Goal: Information Seeking & Learning: Find contact information

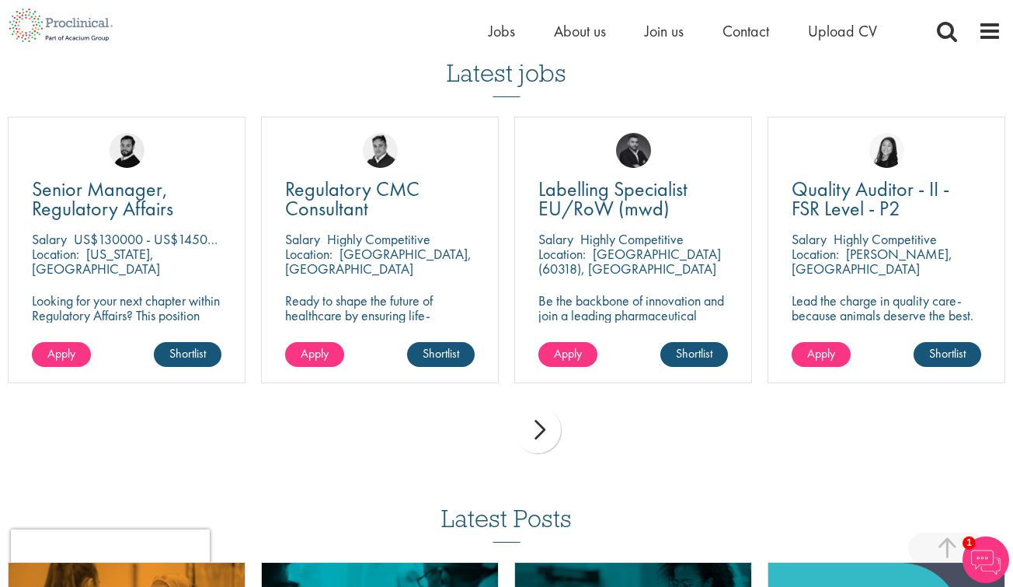
scroll to position [1689, 0]
click at [536, 423] on div "next" at bounding box center [537, 429] width 47 height 47
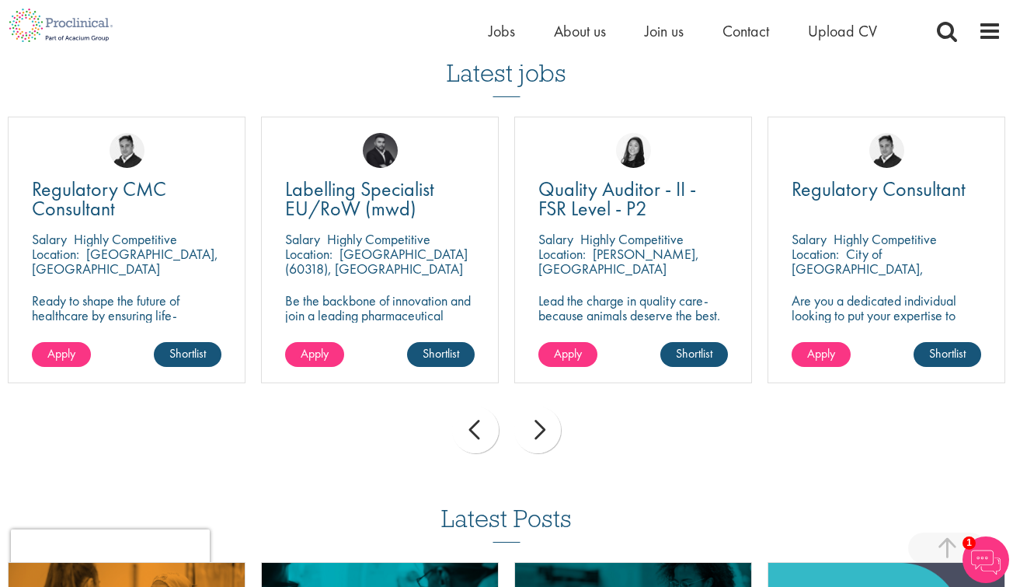
click at [536, 423] on div "next" at bounding box center [537, 429] width 47 height 47
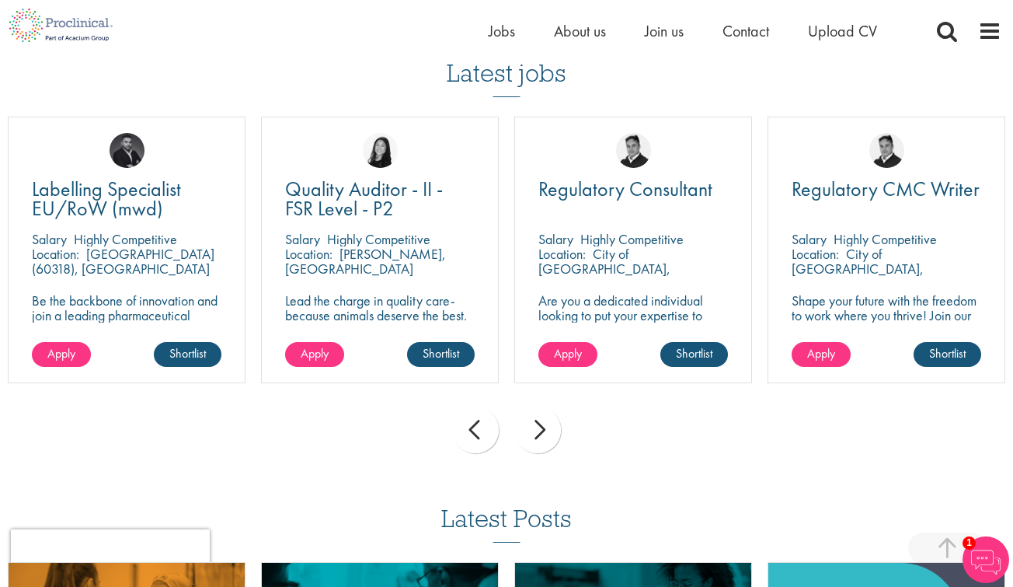
click at [536, 423] on div "next" at bounding box center [537, 429] width 47 height 47
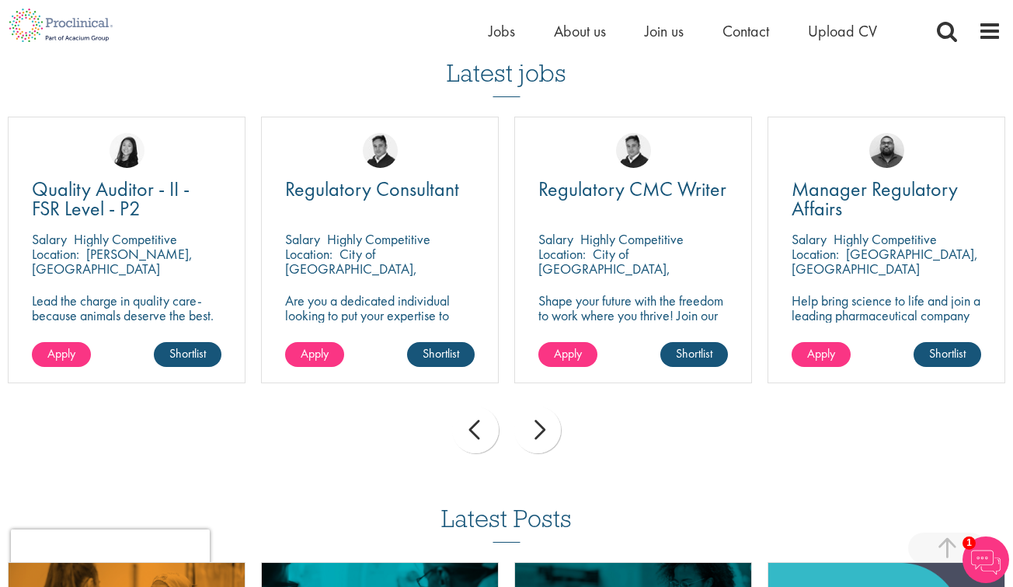
click at [536, 423] on div "next" at bounding box center [537, 429] width 47 height 47
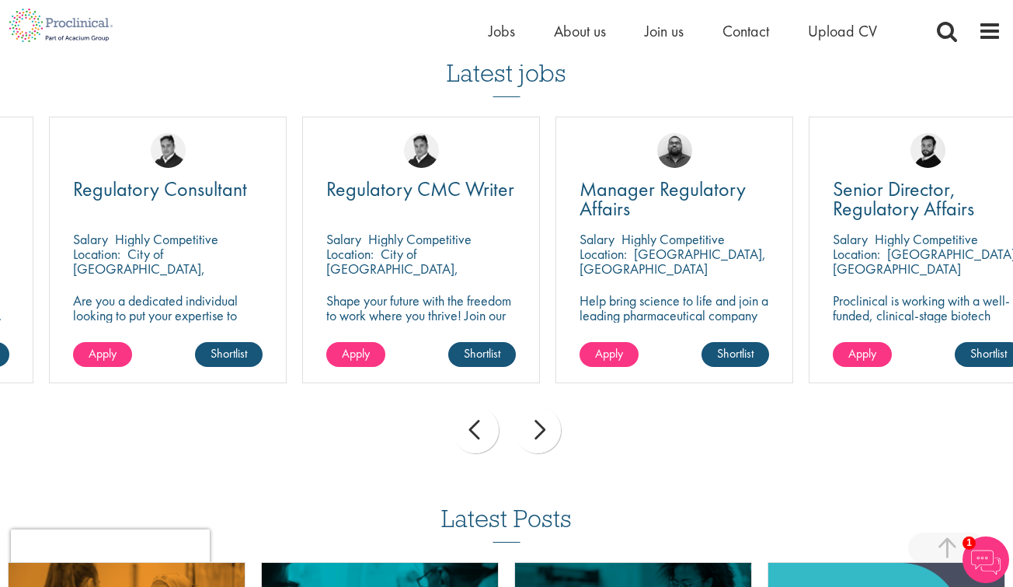
drag, startPoint x: 341, startPoint y: 225, endPoint x: 381, endPoint y: 253, distance: 48.5
click at [381, 253] on div "Regulatory CMC Writer Salary Highly Competitive Location: City of London, Engla…" at bounding box center [421, 250] width 238 height 266
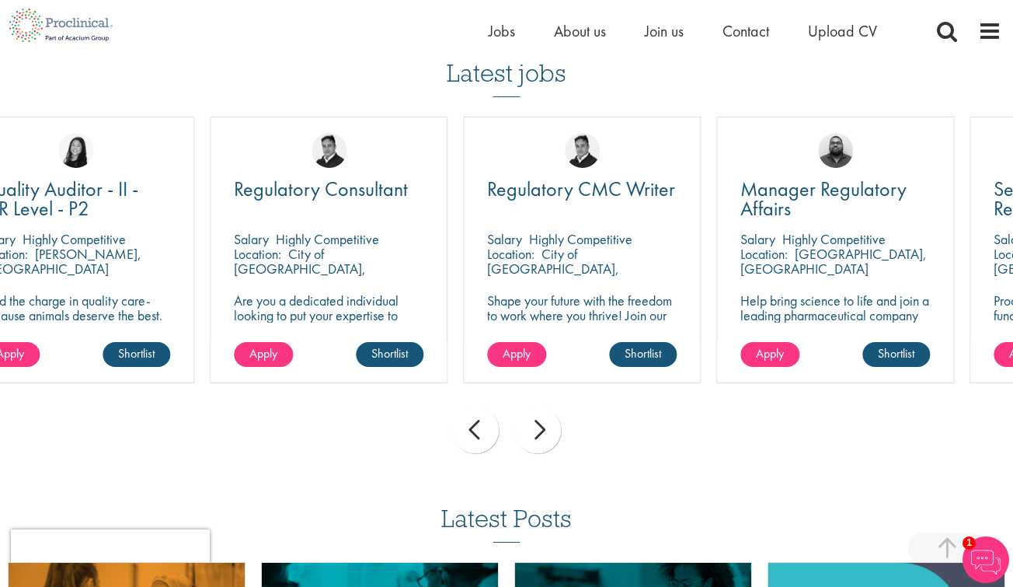
click at [381, 253] on div "Location: City of London, England" at bounding box center [329, 261] width 190 height 31
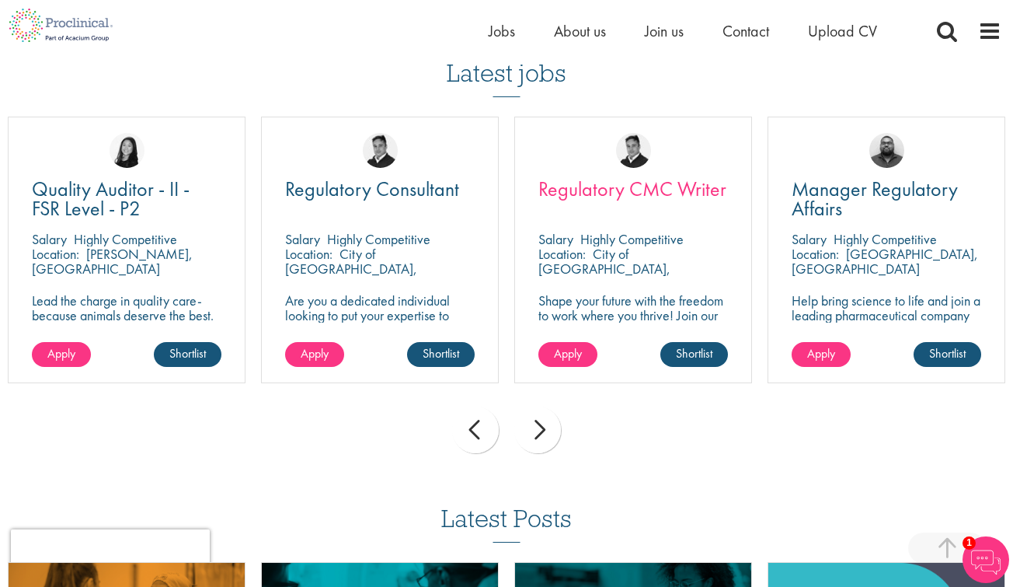
click at [575, 176] on span "Regulatory CMC Writer" at bounding box center [632, 189] width 188 height 26
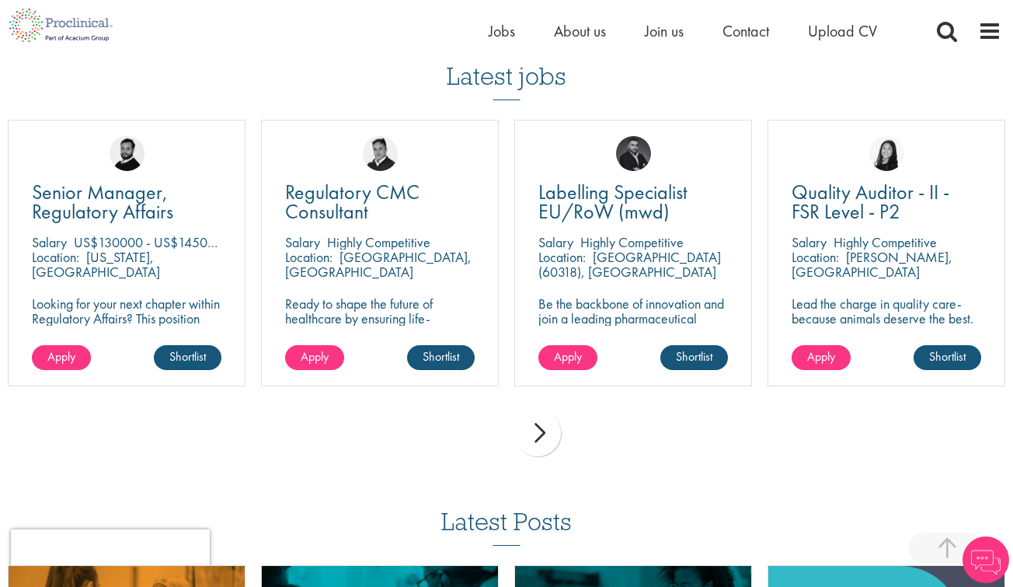
scroll to position [1685, 0]
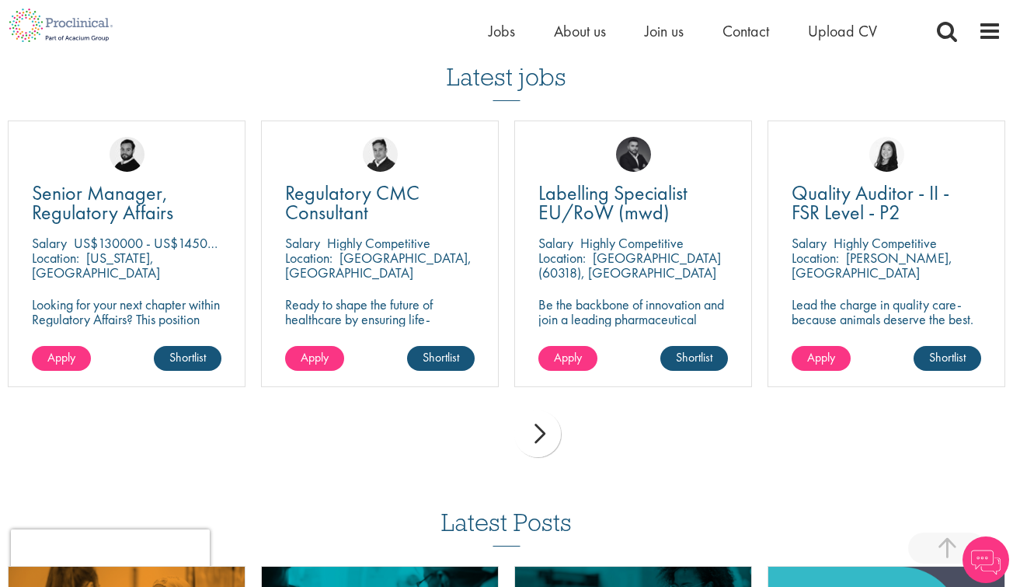
click at [547, 420] on div "next" at bounding box center [537, 433] width 47 height 47
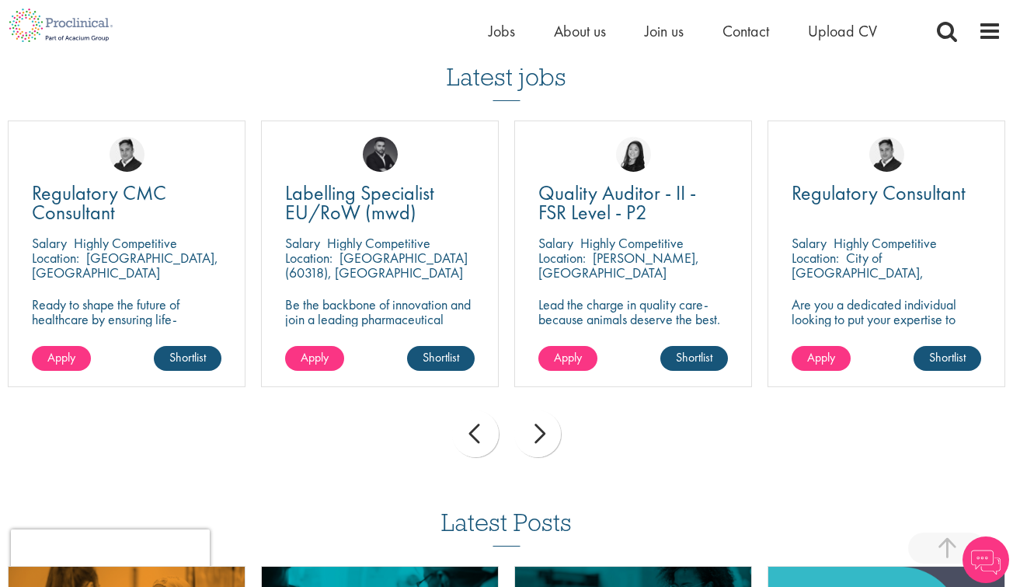
click at [547, 420] on div "next" at bounding box center [537, 433] width 47 height 47
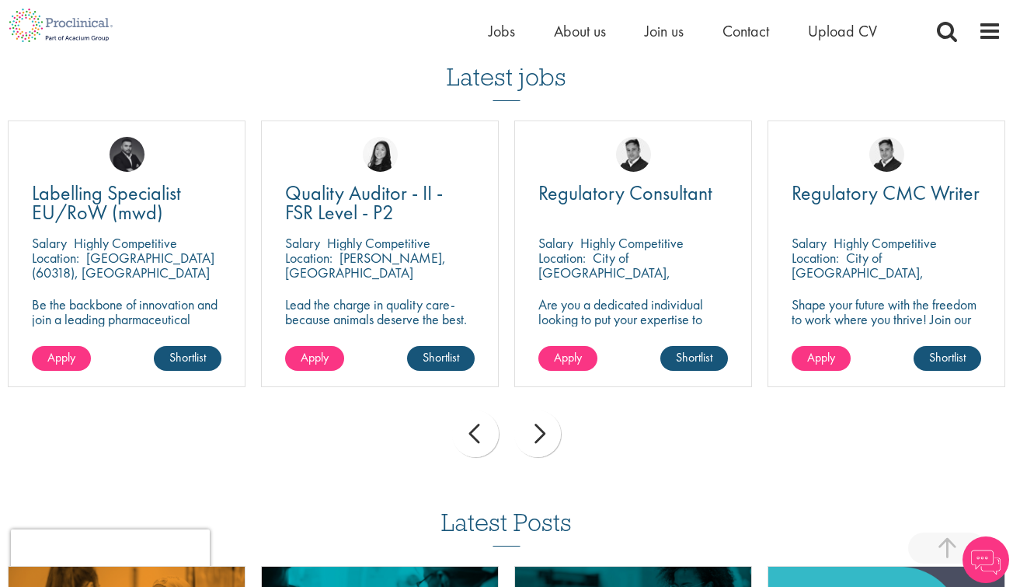
click at [547, 420] on div "next" at bounding box center [537, 433] width 47 height 47
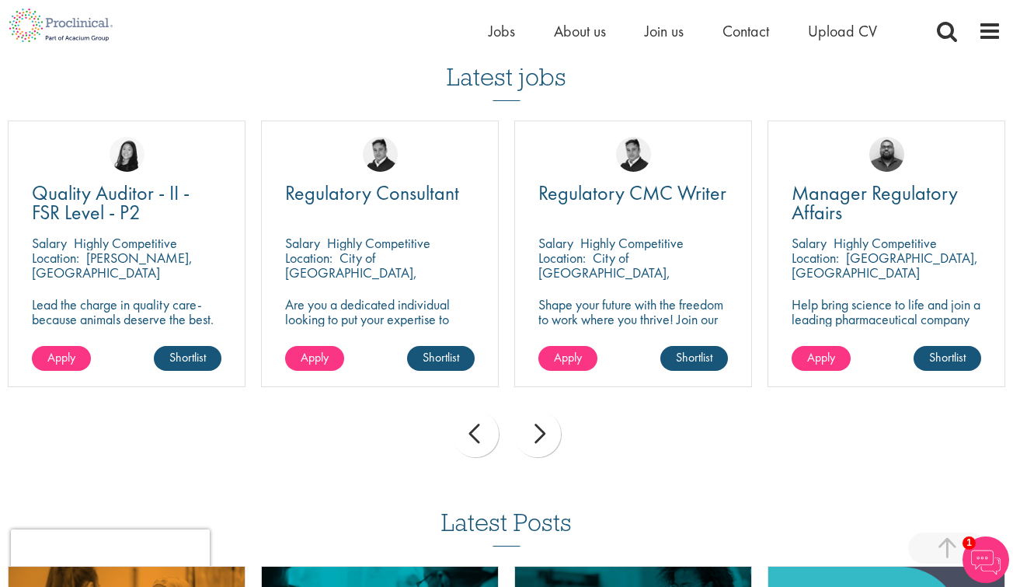
click at [537, 426] on div "next" at bounding box center [537, 433] width 47 height 47
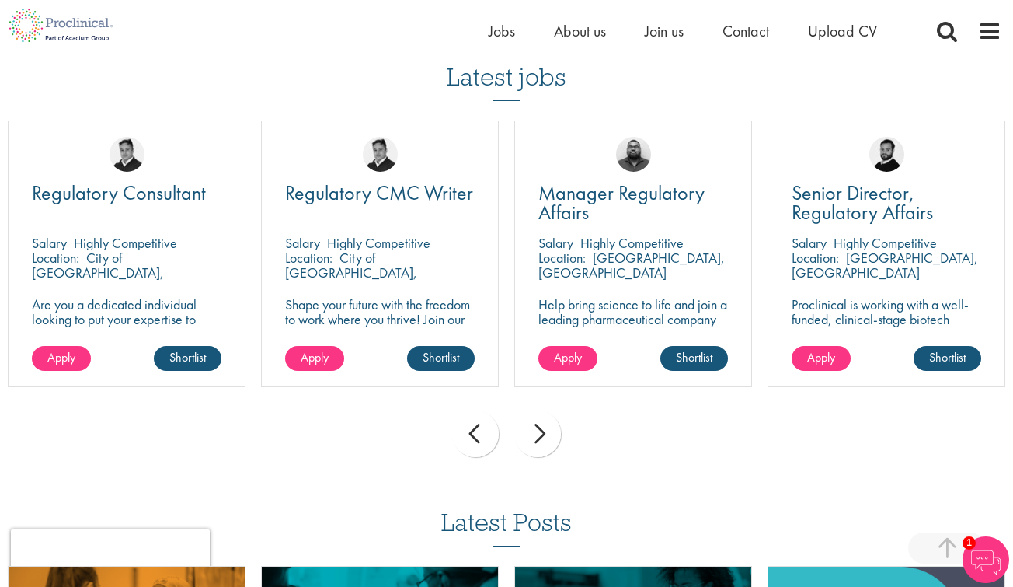
click at [537, 426] on div "next" at bounding box center [537, 433] width 47 height 47
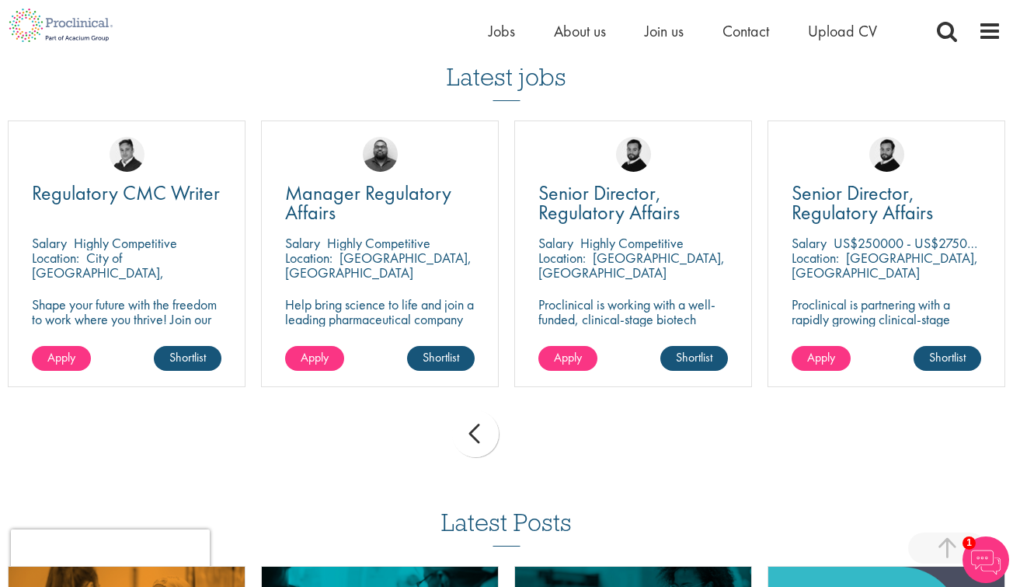
click at [537, 426] on div "prev next" at bounding box center [506, 436] width 1013 height 68
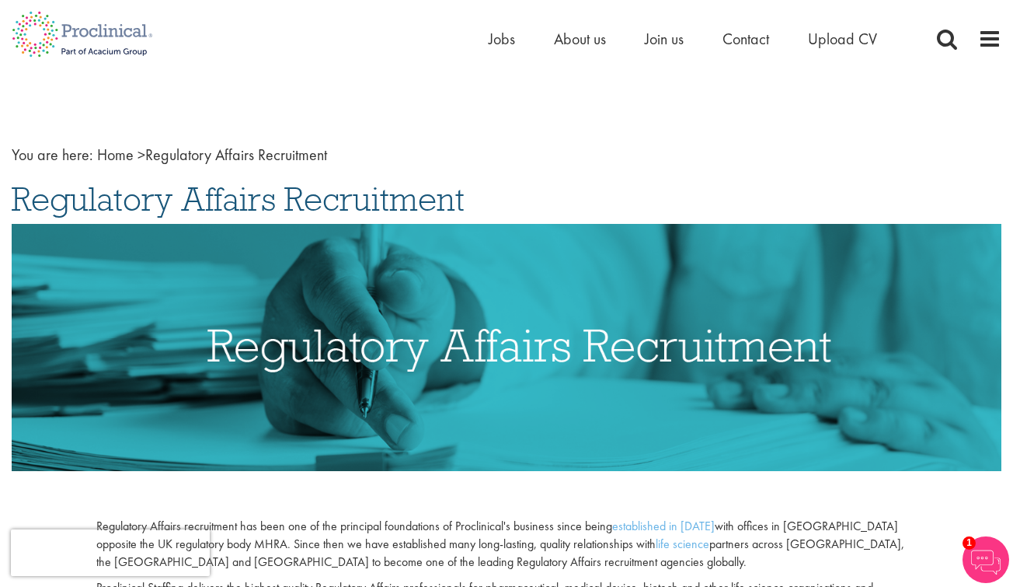
scroll to position [0, 0]
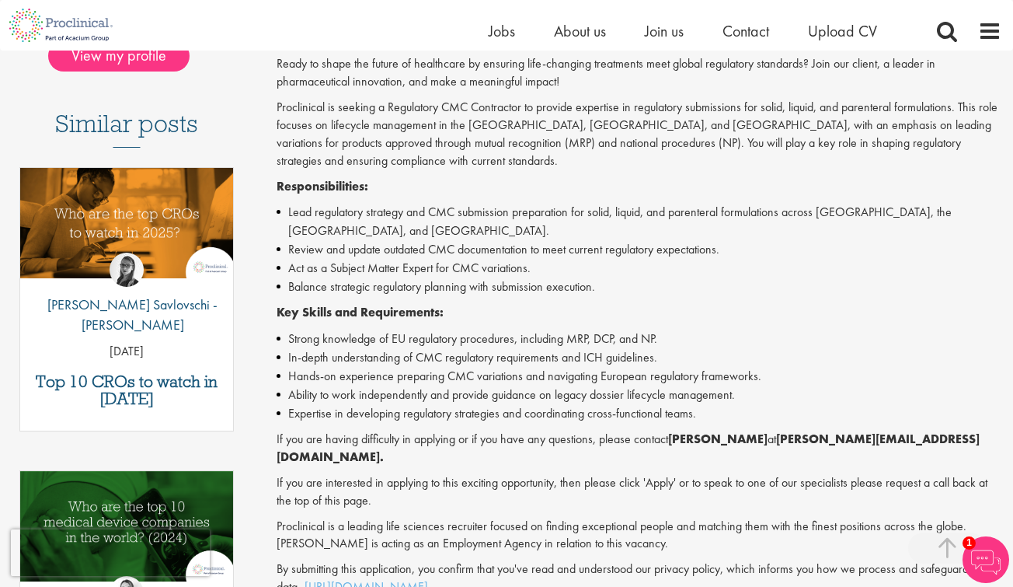
scroll to position [397, 0]
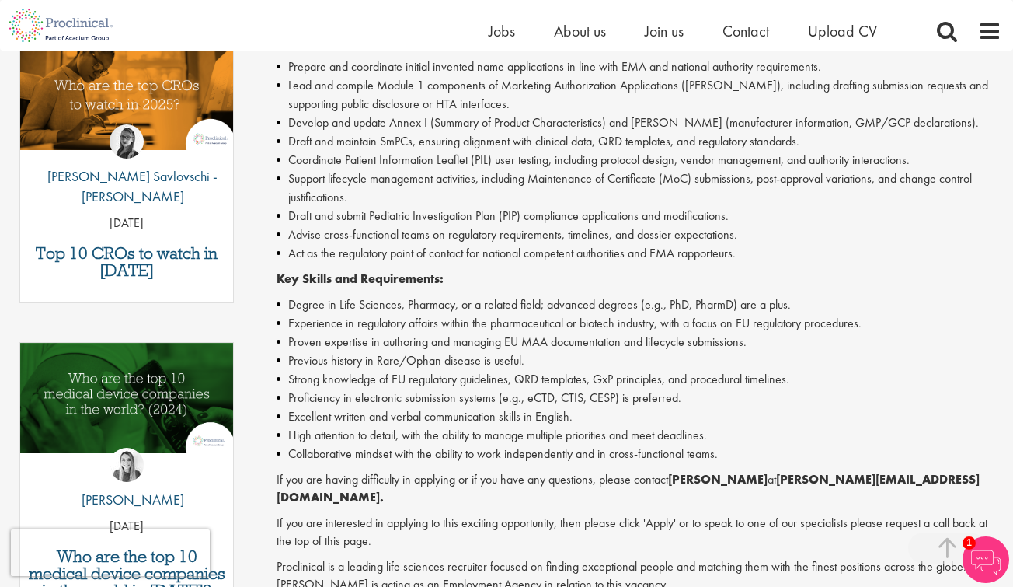
scroll to position [547, 0]
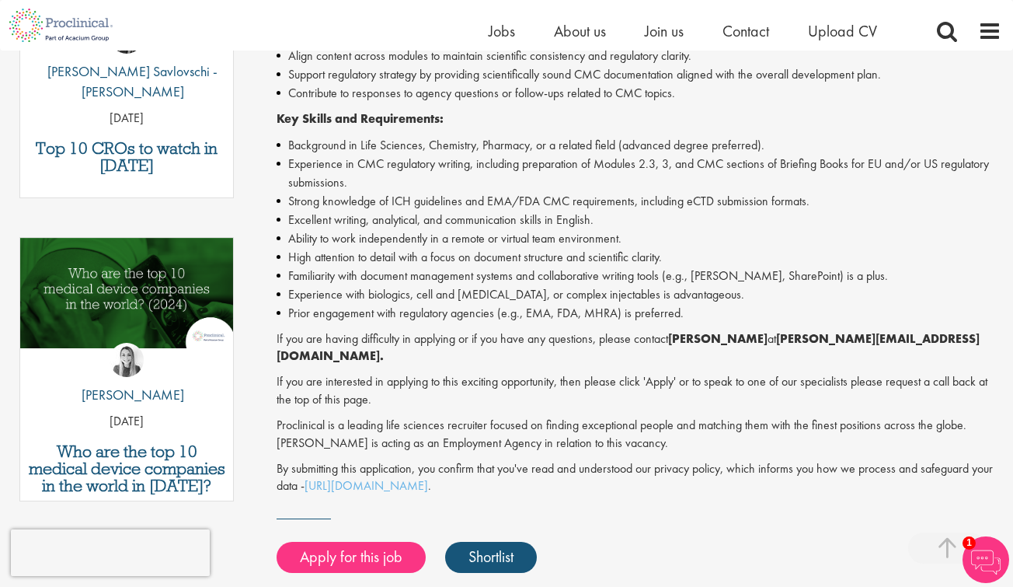
scroll to position [635, 0]
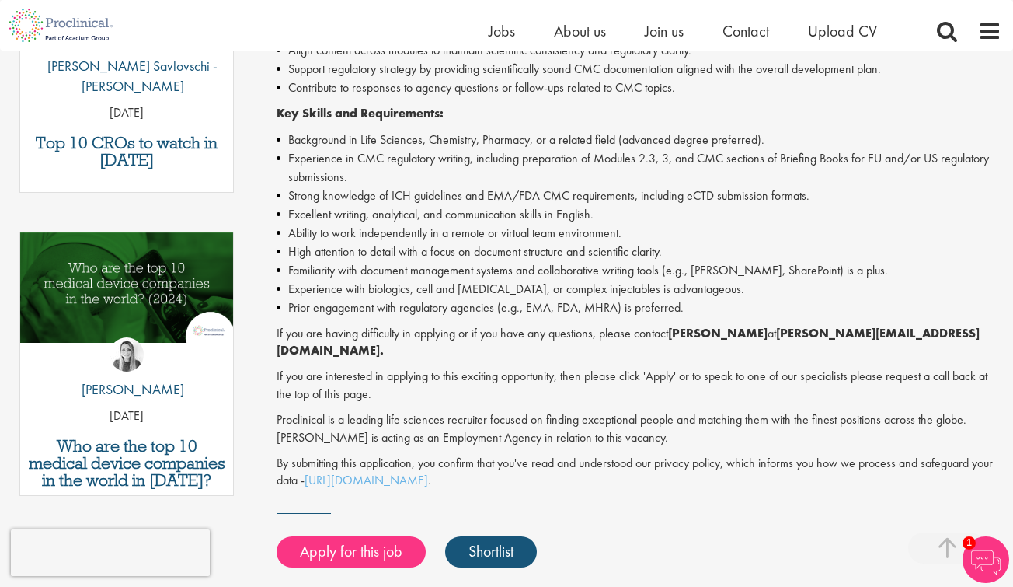
drag, startPoint x: 767, startPoint y: 343, endPoint x: 917, endPoint y: 344, distance: 149.9
click at [917, 344] on strong "[PERSON_NAME][EMAIL_ADDRESS][DOMAIN_NAME]." at bounding box center [628, 342] width 703 height 34
copy p "p.duvall@proclinical.com"
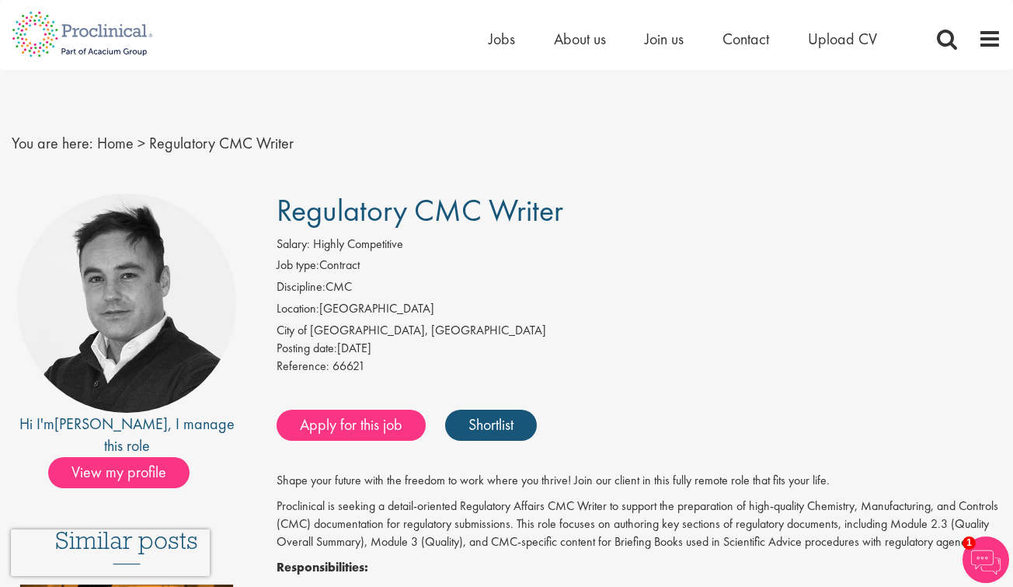
scroll to position [0, 0]
